Goal: Information Seeking & Learning: Understand process/instructions

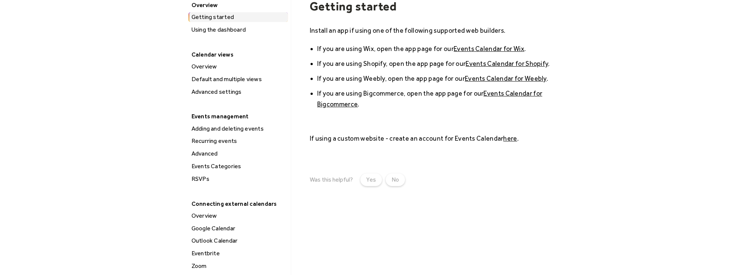
scroll to position [74, 0]
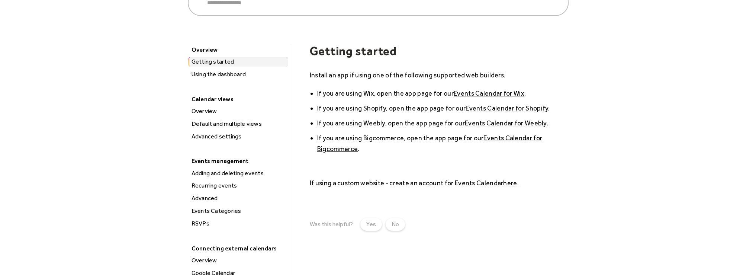
click at [237, 76] on div "Using the dashboard" at bounding box center [238, 75] width 99 height 10
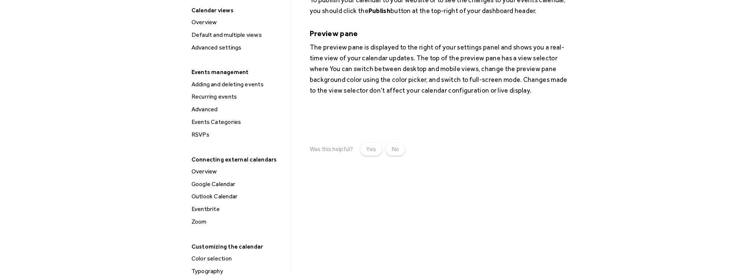
scroll to position [186, 0]
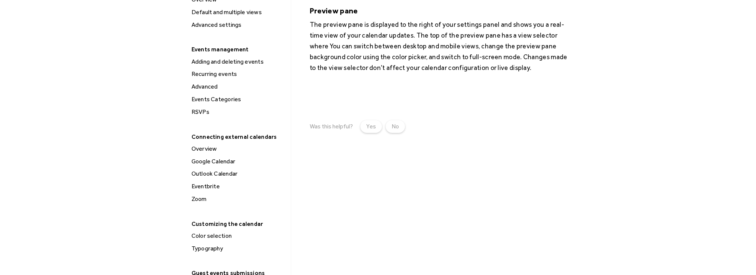
click at [231, 159] on div "Google Calendar" at bounding box center [238, 162] width 99 height 10
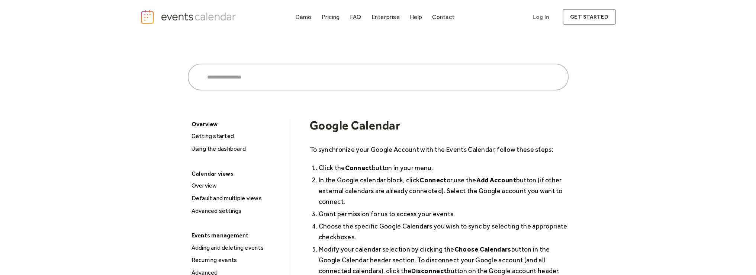
scroll to position [37, 0]
